Goal: Task Accomplishment & Management: Manage account settings

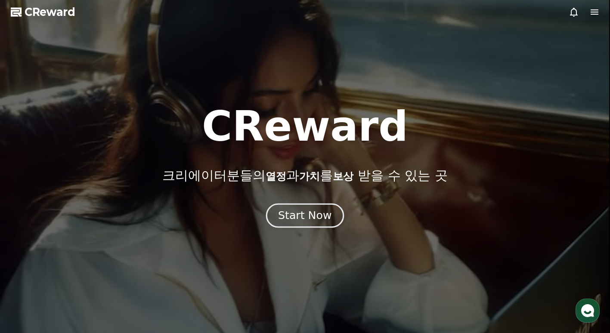
click at [301, 226] on button "Start Now" at bounding box center [305, 215] width 78 height 25
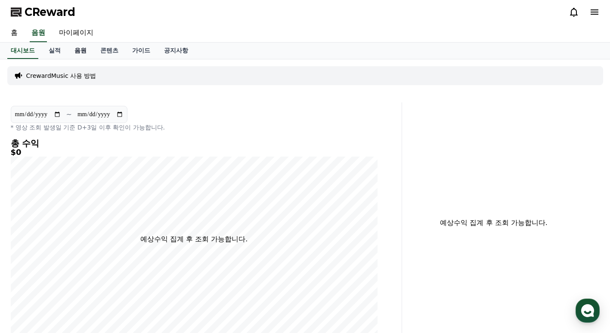
click at [77, 53] on link "음원" at bounding box center [81, 51] width 26 height 16
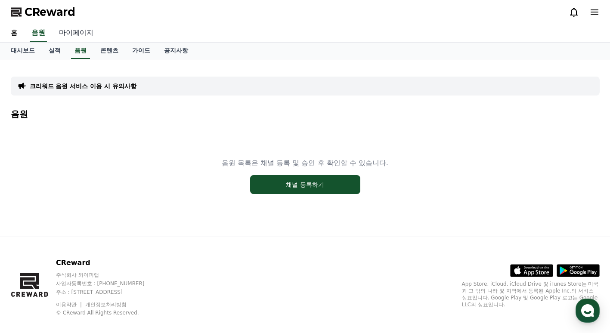
click at [80, 35] on link "마이페이지" at bounding box center [76, 33] width 48 height 18
select select "**********"
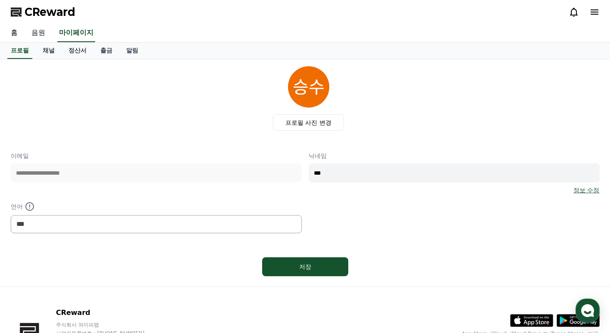
click at [41, 31] on link "음원" at bounding box center [39, 33] width 28 height 18
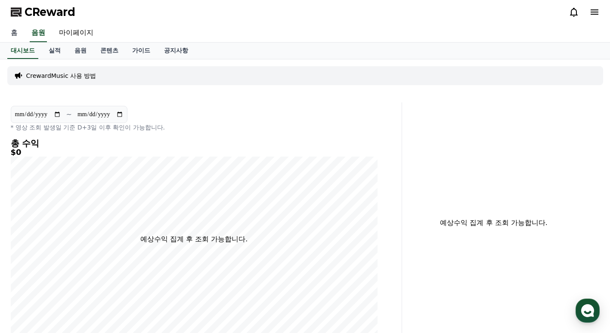
click at [18, 34] on link "홈" at bounding box center [14, 33] width 21 height 18
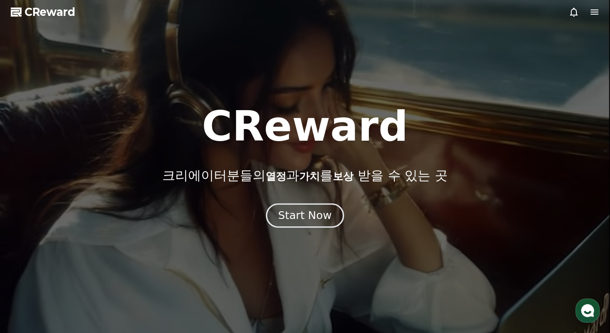
click at [290, 213] on div "Start Now" at bounding box center [304, 215] width 53 height 15
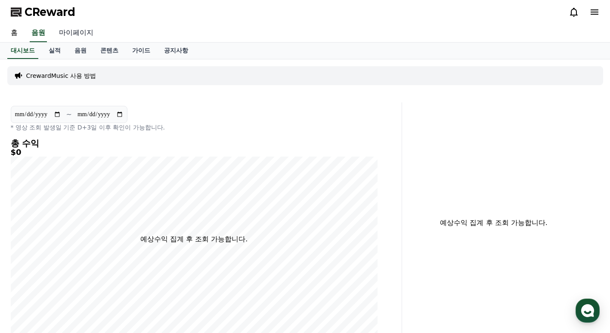
click at [74, 28] on link "마이페이지" at bounding box center [76, 33] width 48 height 18
select select "**********"
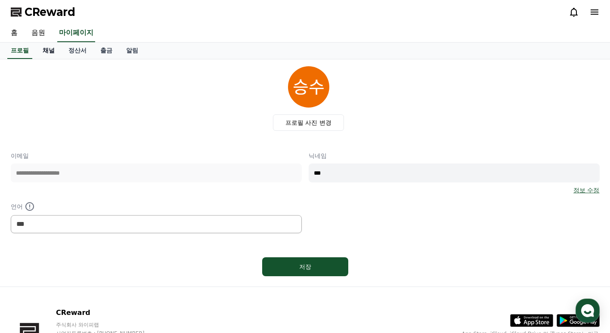
click at [50, 54] on link "채널" at bounding box center [49, 51] width 26 height 16
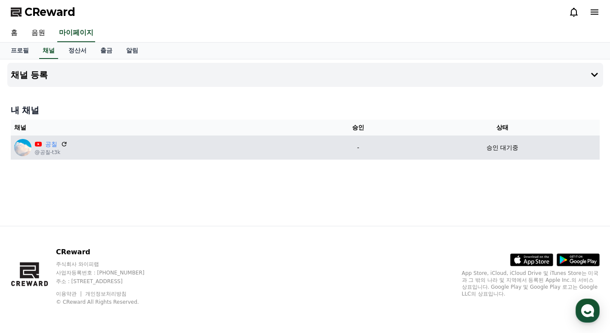
click at [314, 153] on td "-" at bounding box center [358, 148] width 94 height 24
click at [61, 144] on icon at bounding box center [64, 144] width 8 height 8
